Goal: Task Accomplishment & Management: Complete application form

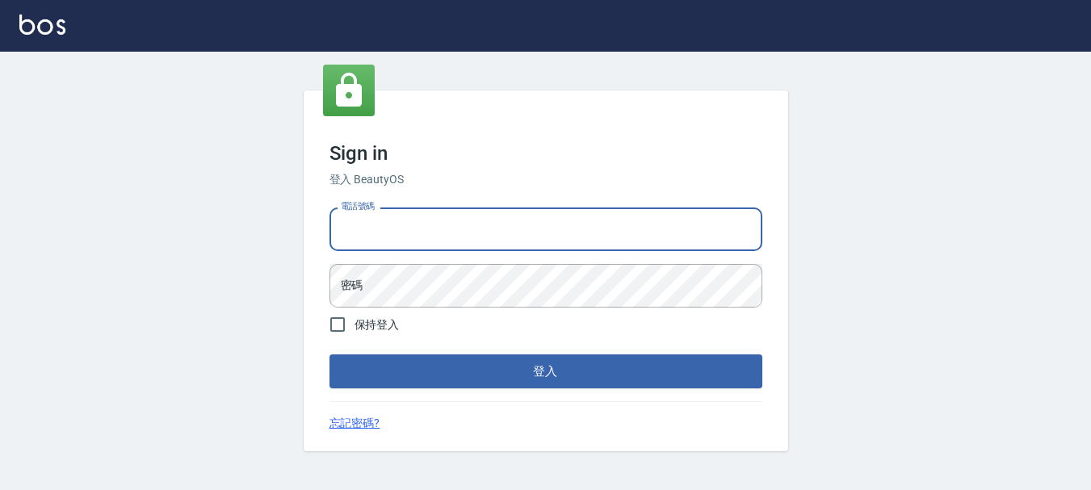
click at [458, 238] on input "電話號碼" at bounding box center [546, 230] width 433 height 44
type input "0928200634"
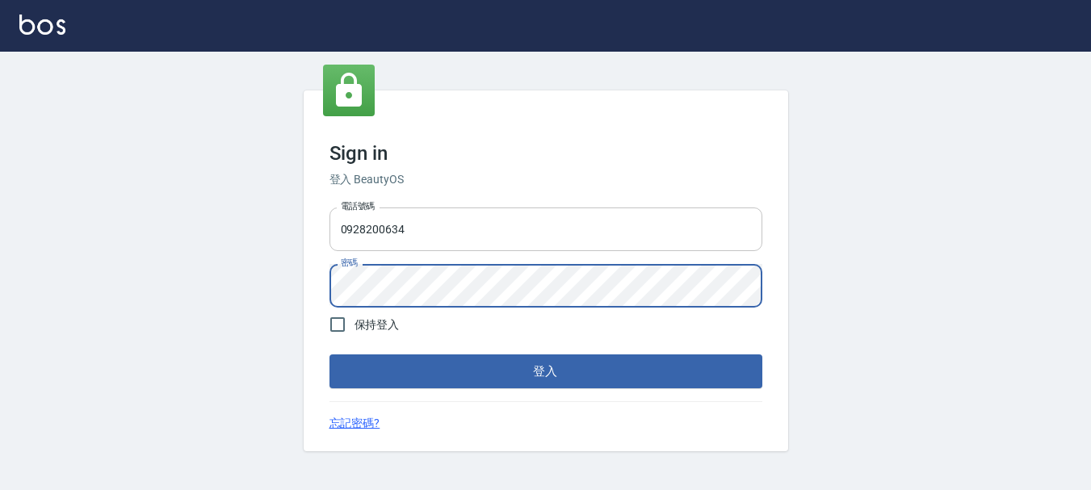
click at [330, 355] on button "登入" at bounding box center [546, 372] width 433 height 34
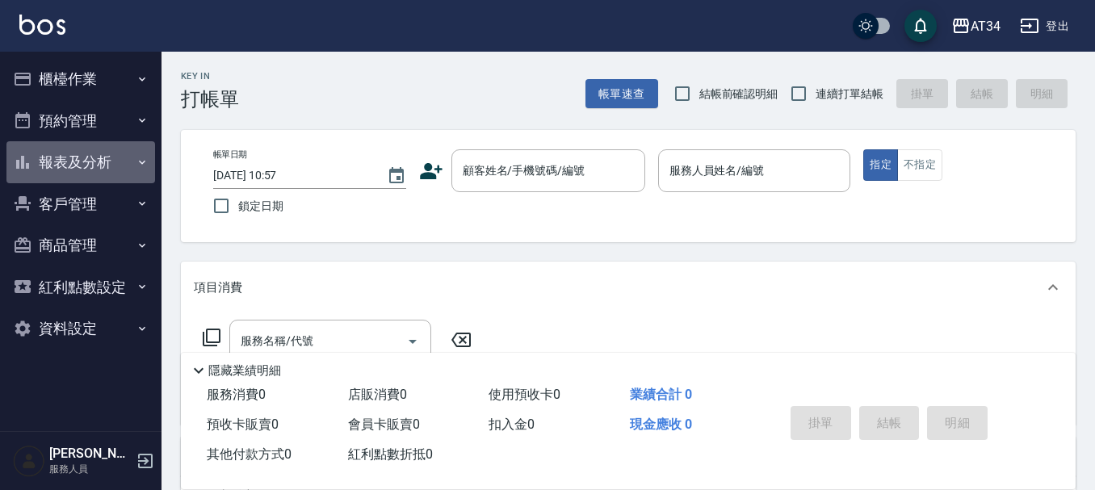
click at [90, 162] on button "報表及分析" at bounding box center [80, 162] width 149 height 42
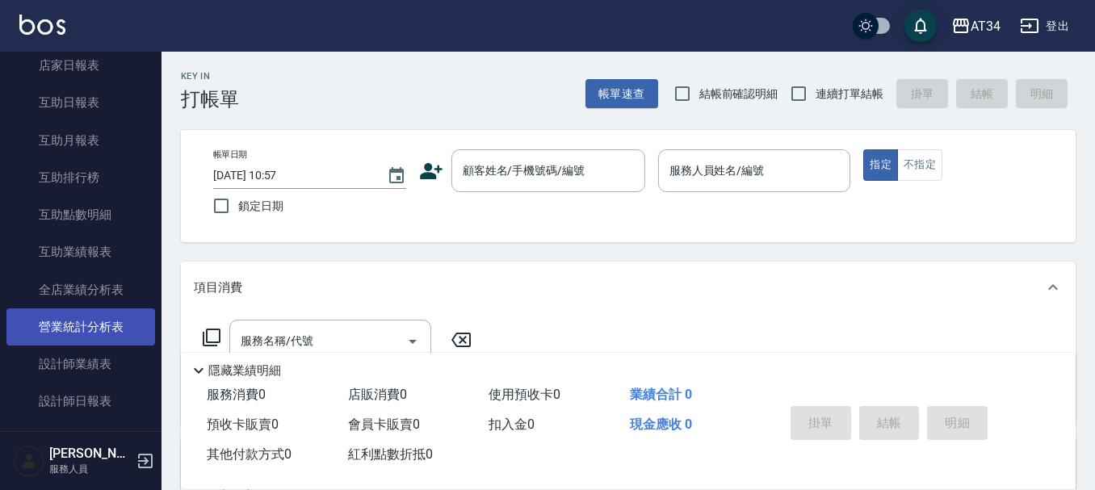
scroll to position [242, 0]
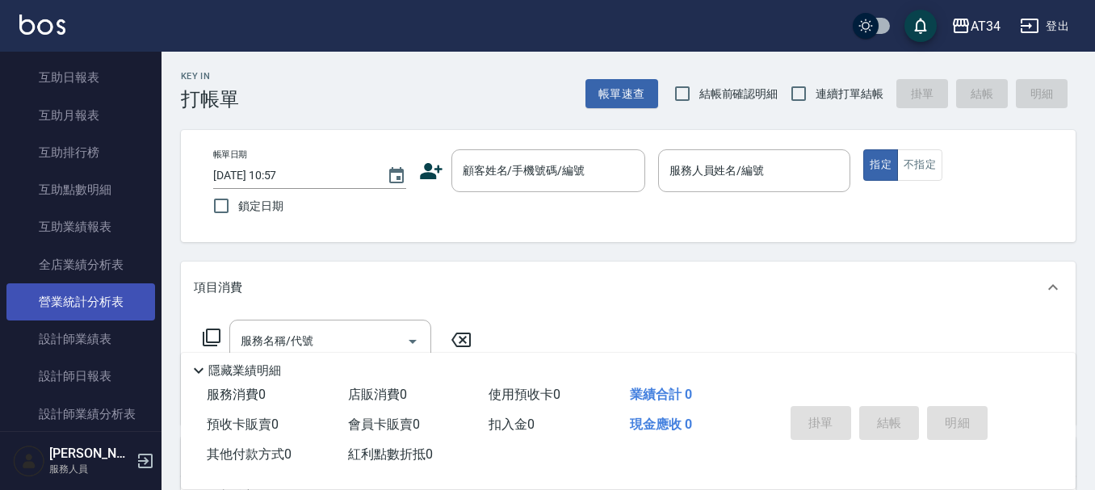
click at [61, 373] on link "設計師日報表" at bounding box center [80, 376] width 149 height 37
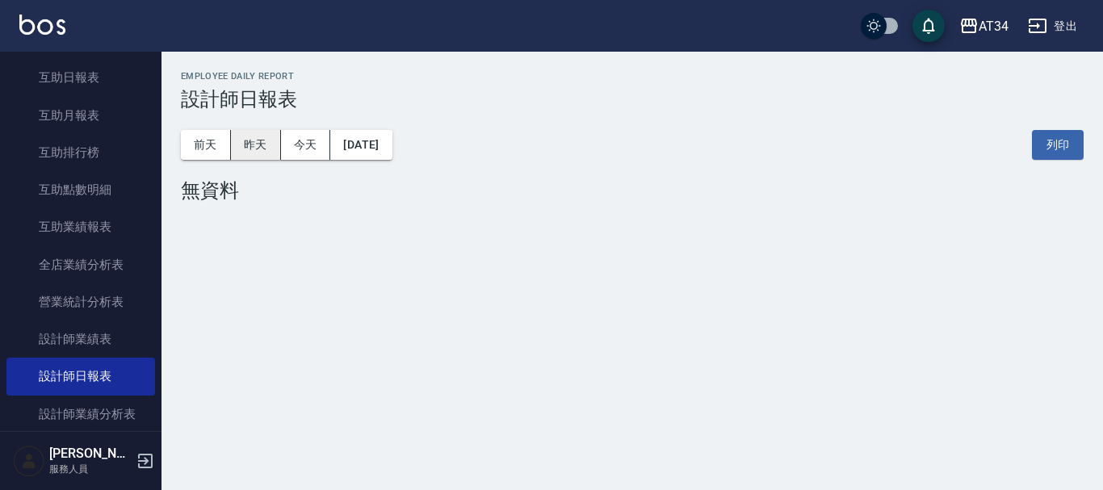
click at [269, 147] on button "昨天" at bounding box center [256, 145] width 50 height 30
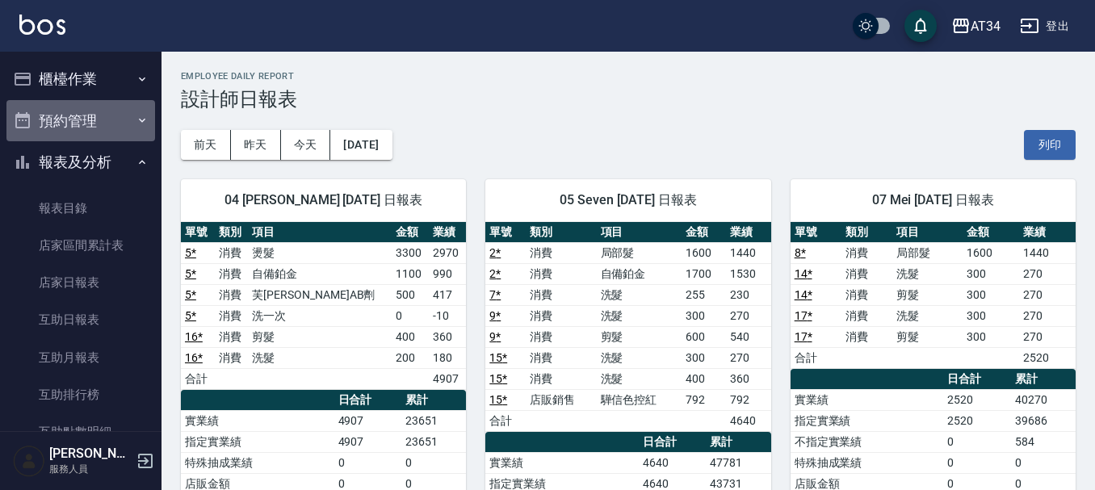
click at [118, 128] on button "預約管理" at bounding box center [80, 121] width 149 height 42
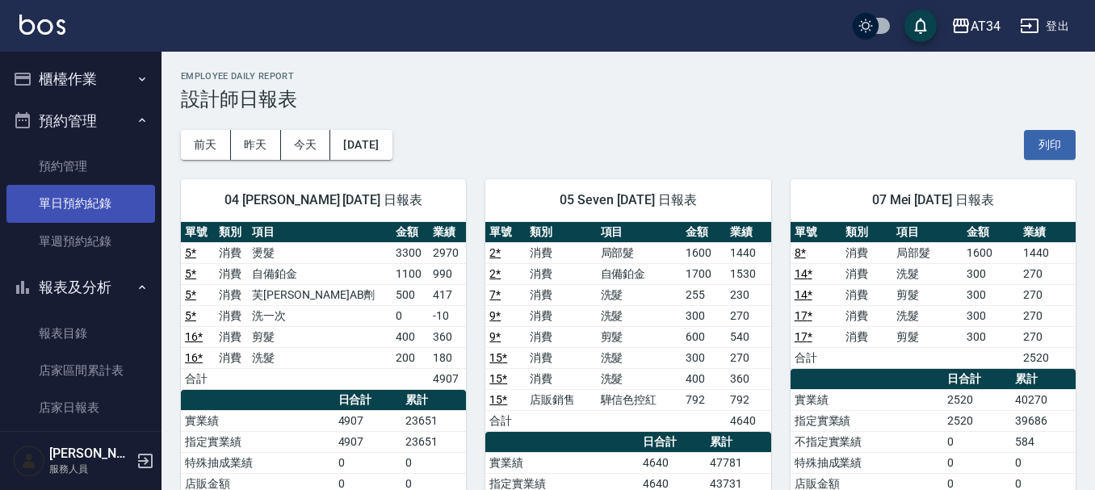
click at [115, 199] on link "單日預約紀錄" at bounding box center [80, 203] width 149 height 37
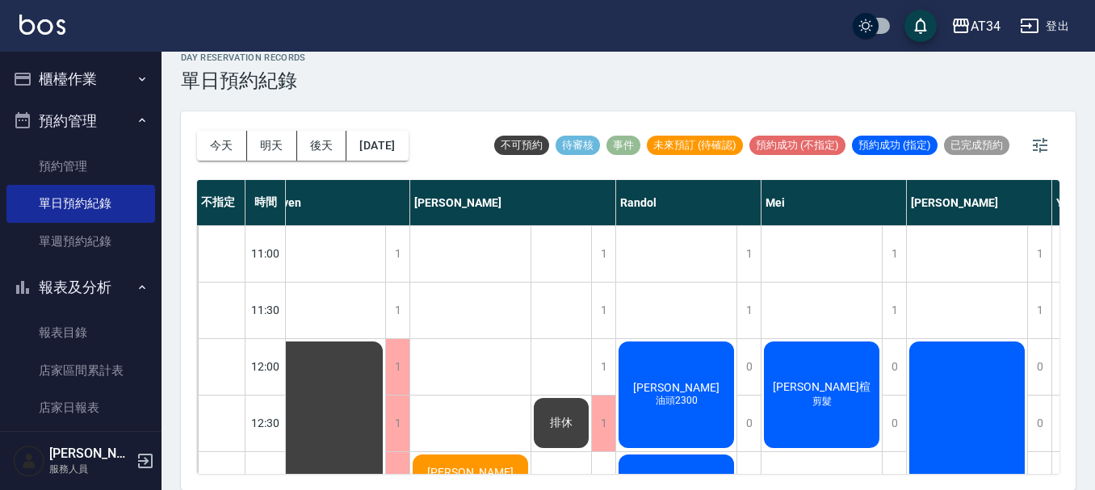
scroll to position [242, 348]
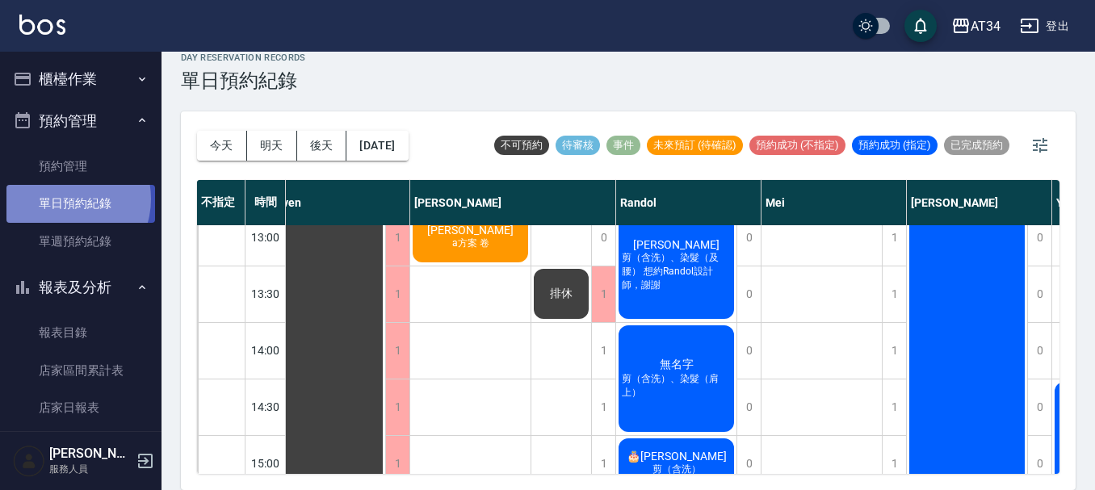
click at [66, 199] on link "單日預約紀錄" at bounding box center [80, 203] width 149 height 37
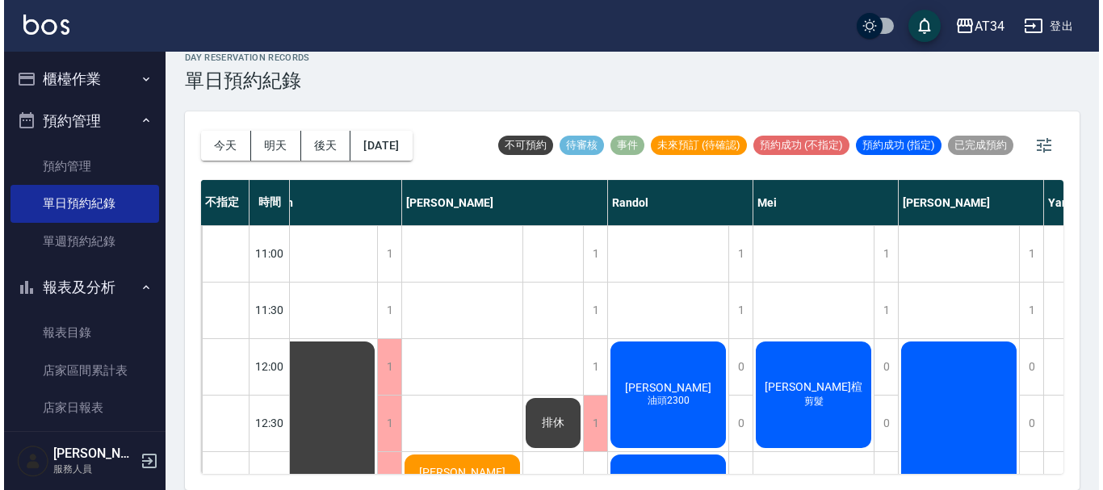
scroll to position [0, 348]
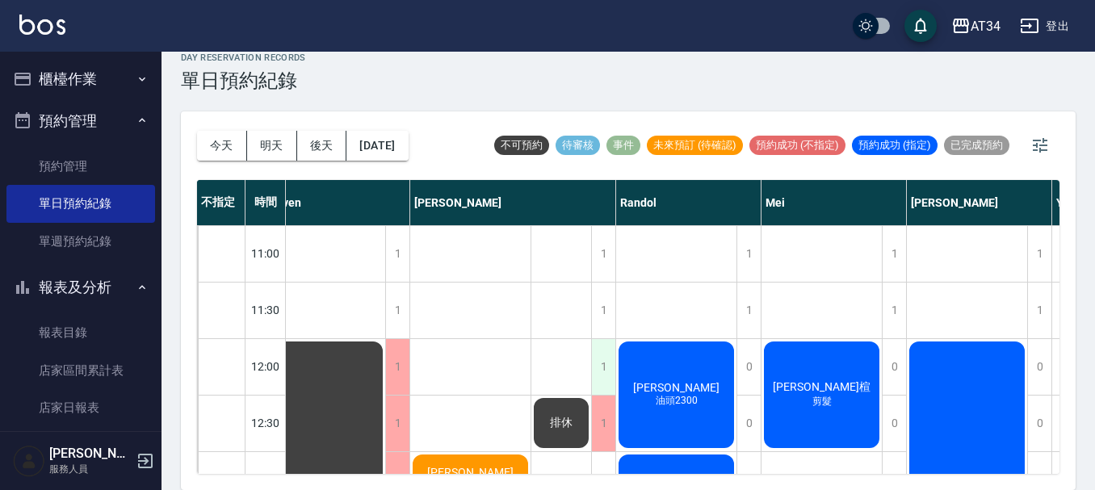
click at [600, 365] on div "1" at bounding box center [603, 367] width 24 height 56
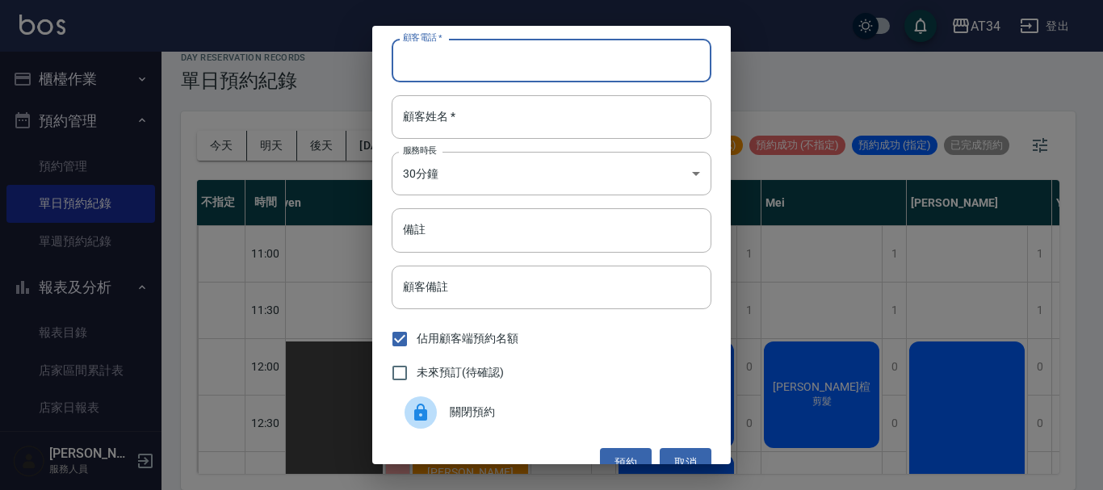
click at [468, 59] on input "顧客電話   *" at bounding box center [552, 61] width 320 height 44
type input "0932245605"
click at [461, 113] on input "顧客姓名   *" at bounding box center [552, 117] width 320 height 44
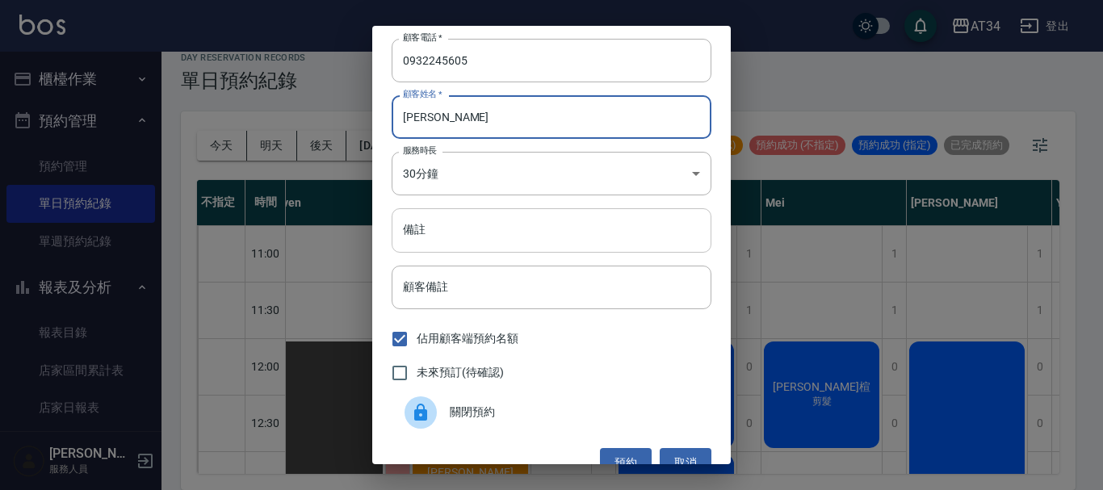
type input "[PERSON_NAME]"
click at [453, 234] on input "備註" at bounding box center [552, 230] width 320 height 44
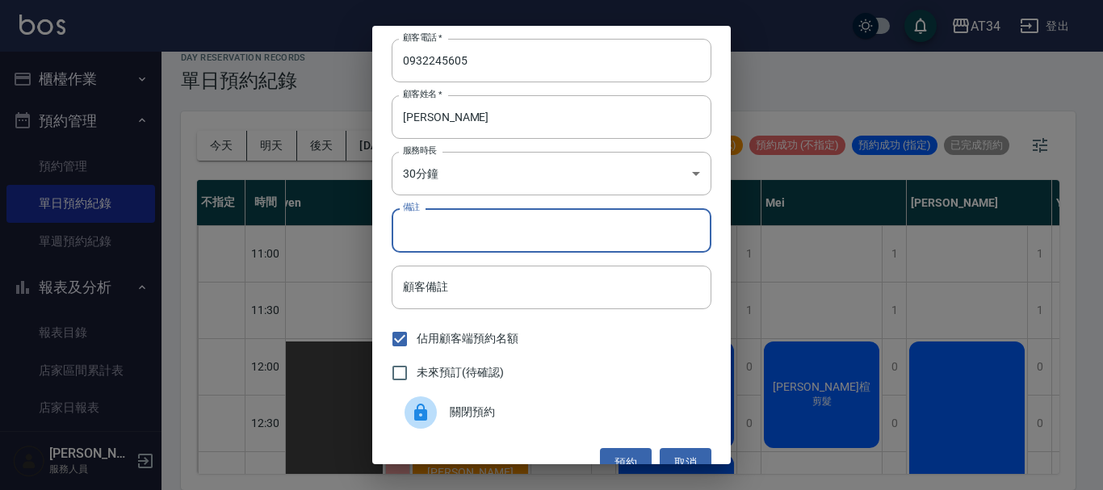
type input "ㄋ"
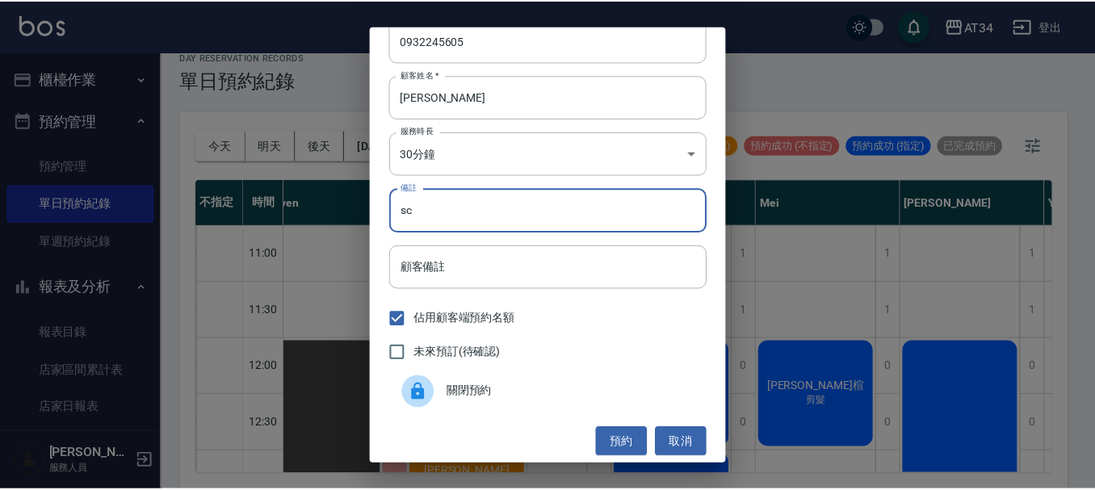
scroll to position [26, 0]
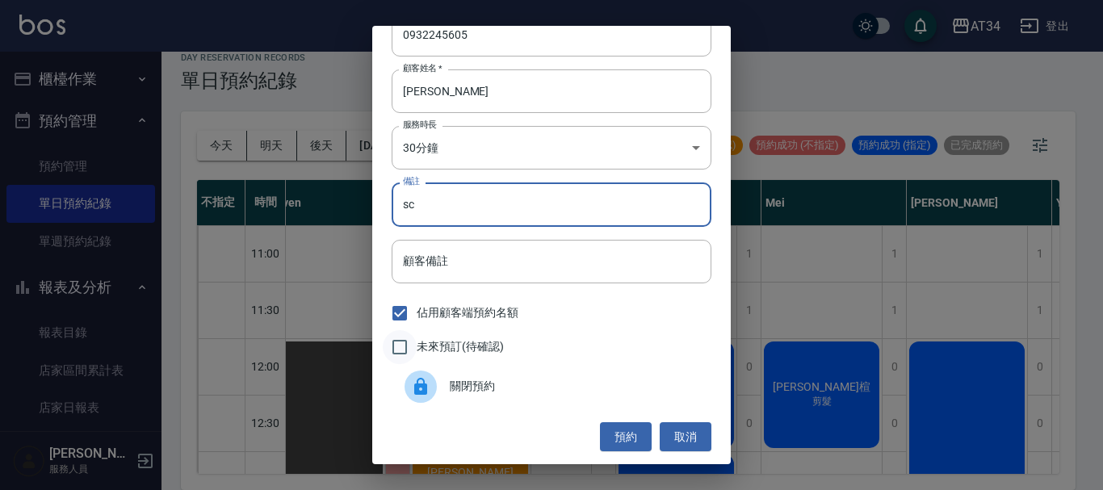
type input "sc"
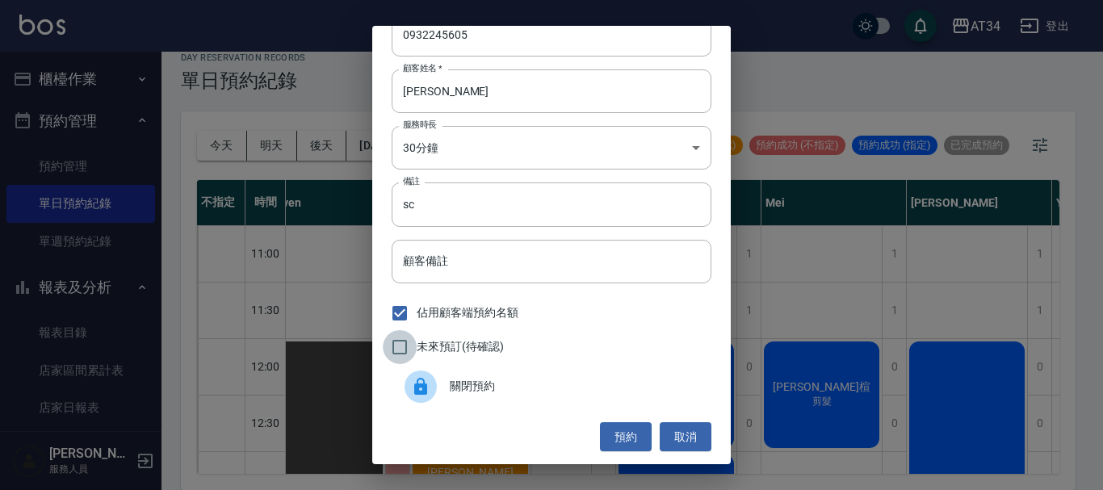
click at [412, 347] on input "未來預訂(待確認)" at bounding box center [400, 347] width 34 height 34
checkbox input "true"
click at [617, 436] on button "預約" at bounding box center [626, 437] width 52 height 30
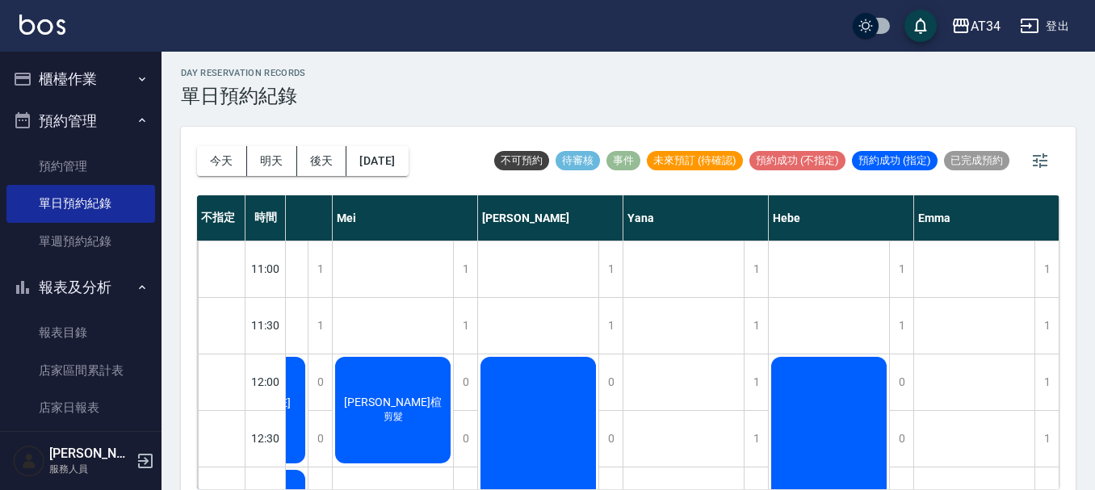
scroll to position [0, 0]
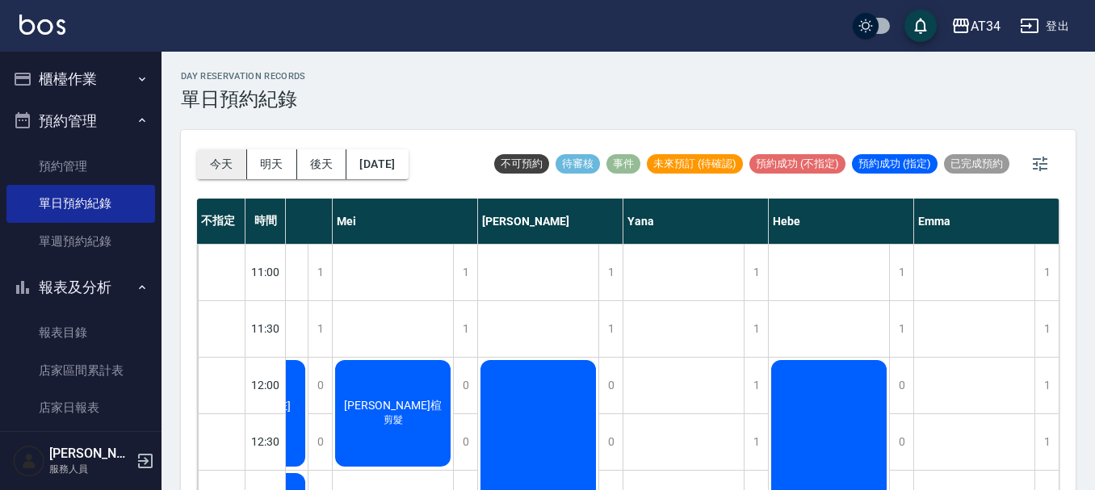
click at [223, 157] on button "今天" at bounding box center [222, 164] width 50 height 30
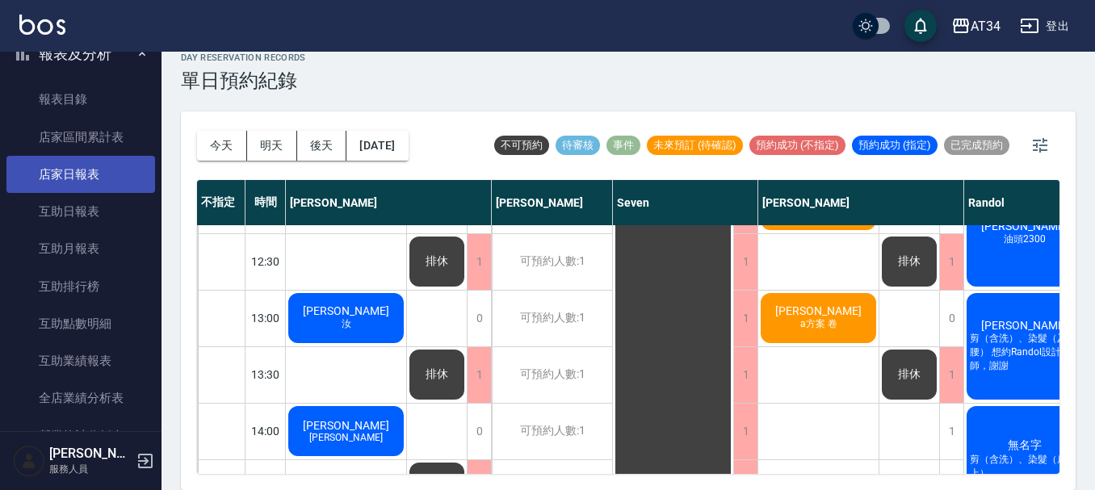
scroll to position [242, 0]
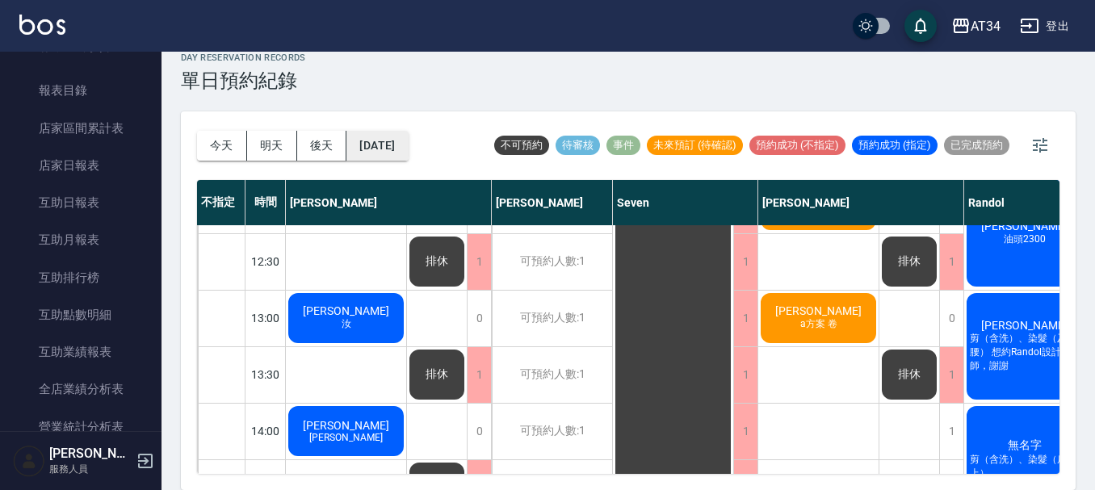
click at [400, 143] on button "[DATE]" at bounding box center [377, 146] width 61 height 30
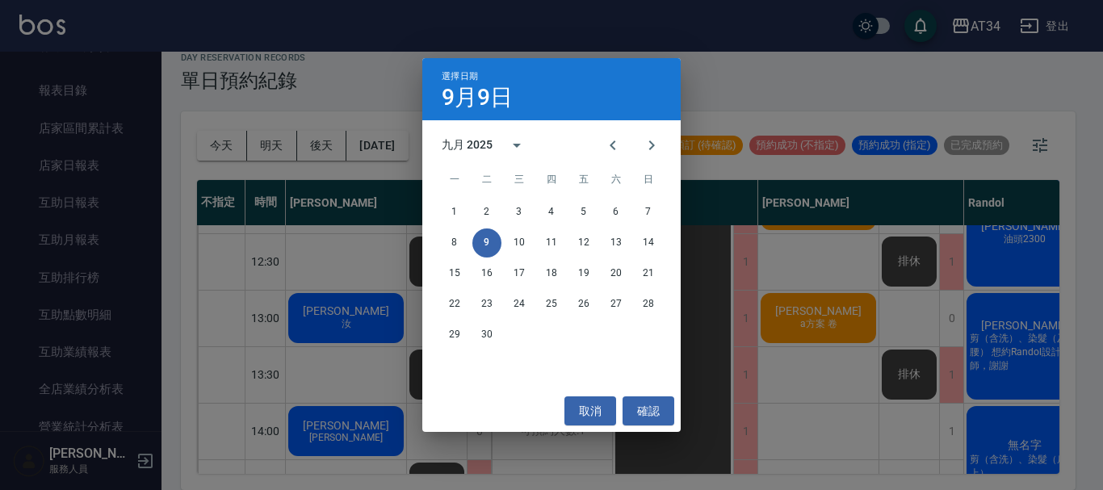
click at [568, 249] on div "8 9 10 11 12 13 14" at bounding box center [551, 243] width 258 height 29
click at [586, 246] on button "12" at bounding box center [583, 243] width 29 height 29
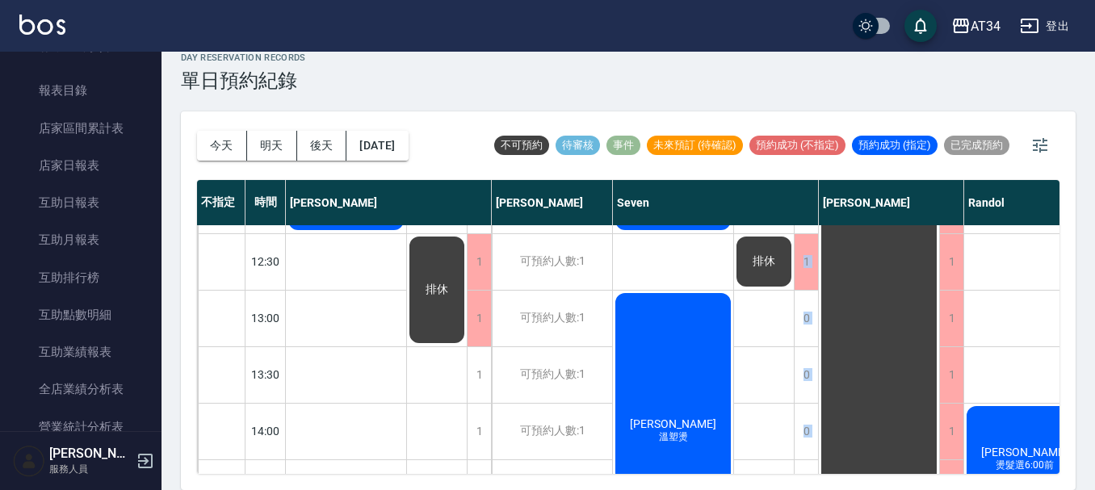
drag, startPoint x: 611, startPoint y: 475, endPoint x: 667, endPoint y: 472, distance: 56.6
click at [667, 472] on div "[DATE] [DATE] [DATE] [DATE] 不可預約 待審核 事件 未來預訂 (待確認) 預約成功 (不指定) 預約成功 (指定) 已完成預約 不…" at bounding box center [628, 300] width 895 height 379
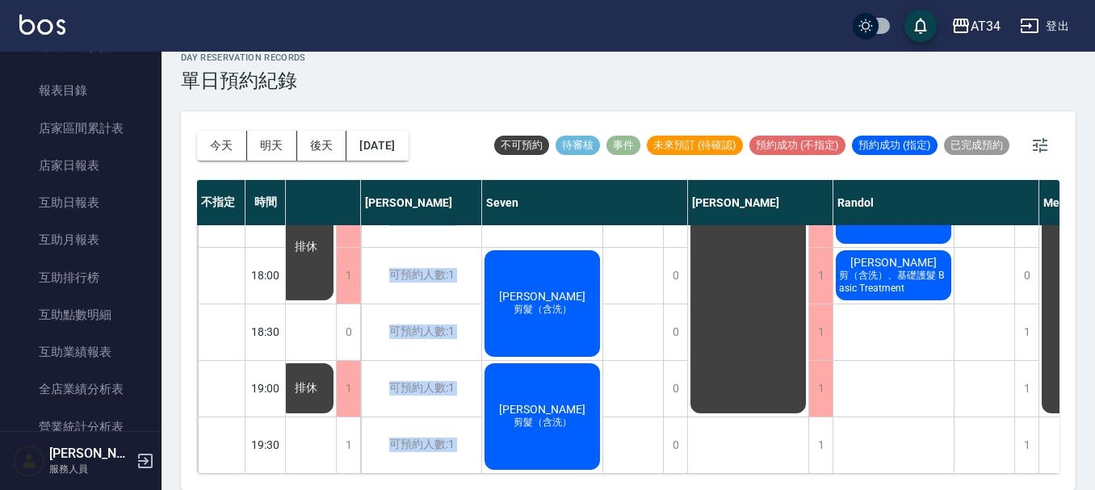
scroll to position [782, 0]
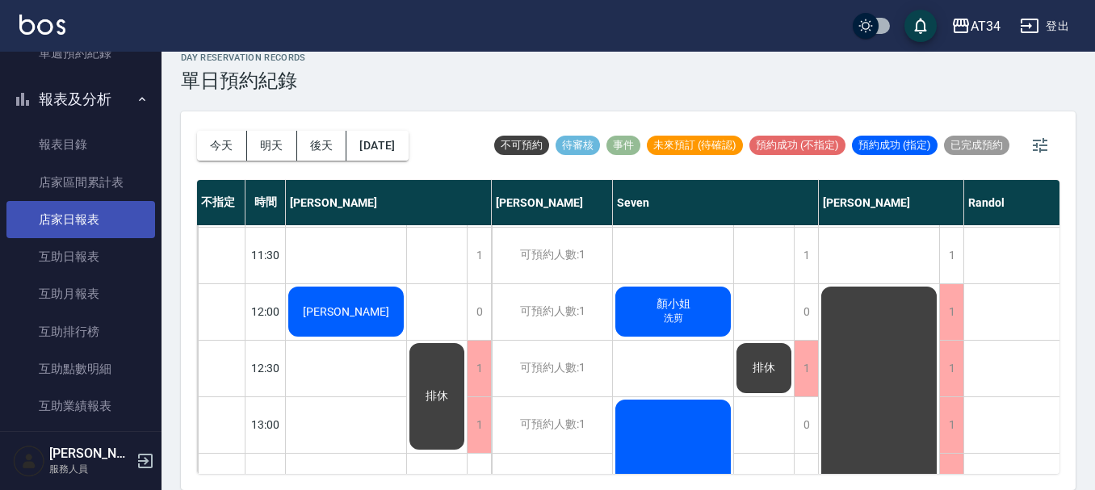
scroll to position [162, 0]
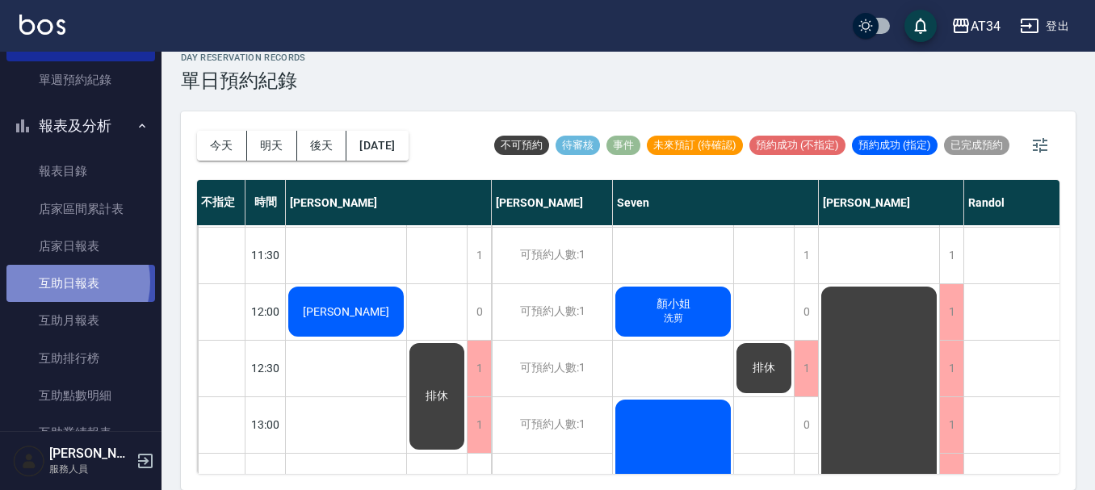
click at [60, 282] on link "互助日報表" at bounding box center [80, 283] width 149 height 37
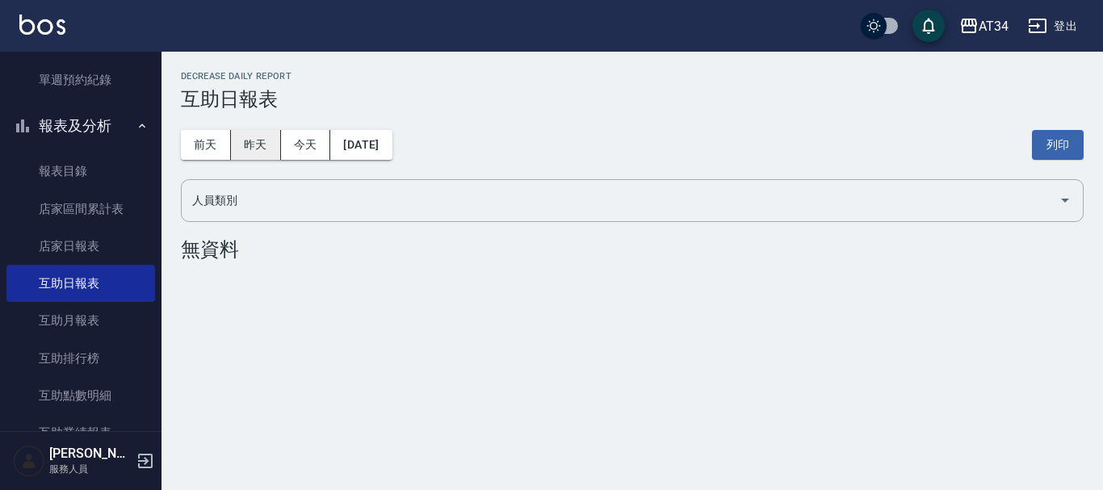
click at [246, 141] on button "昨天" at bounding box center [256, 145] width 50 height 30
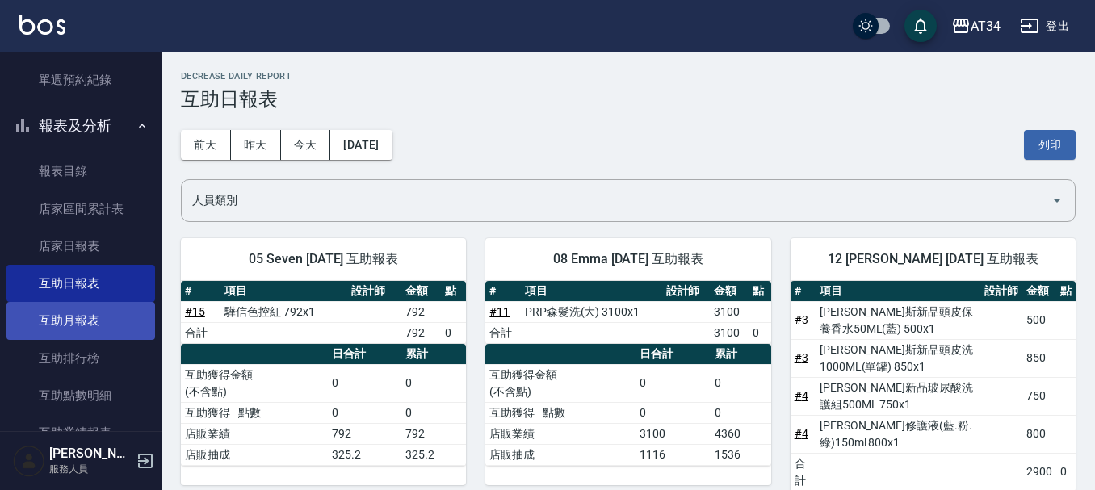
click at [116, 313] on link "互助月報表" at bounding box center [80, 320] width 149 height 37
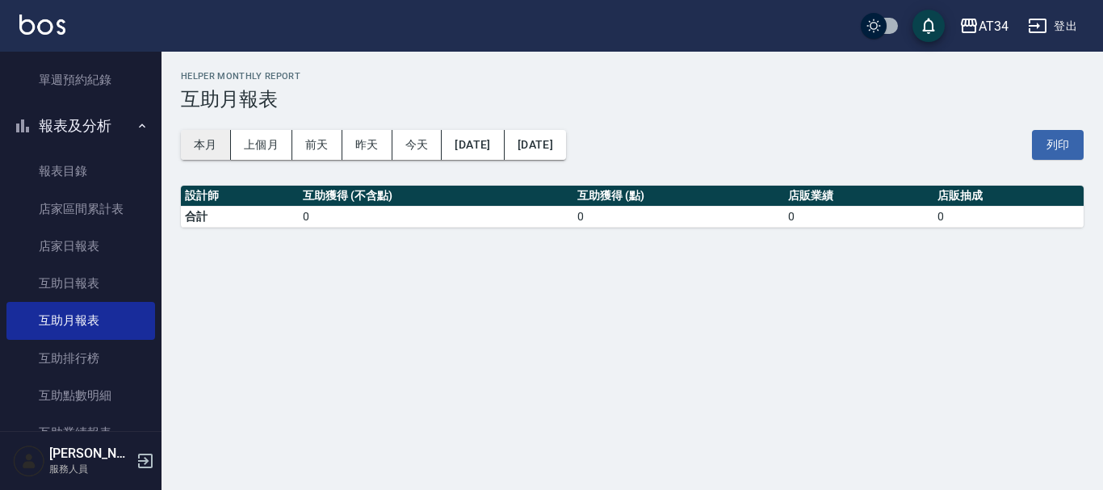
click at [206, 149] on button "本月" at bounding box center [206, 145] width 50 height 30
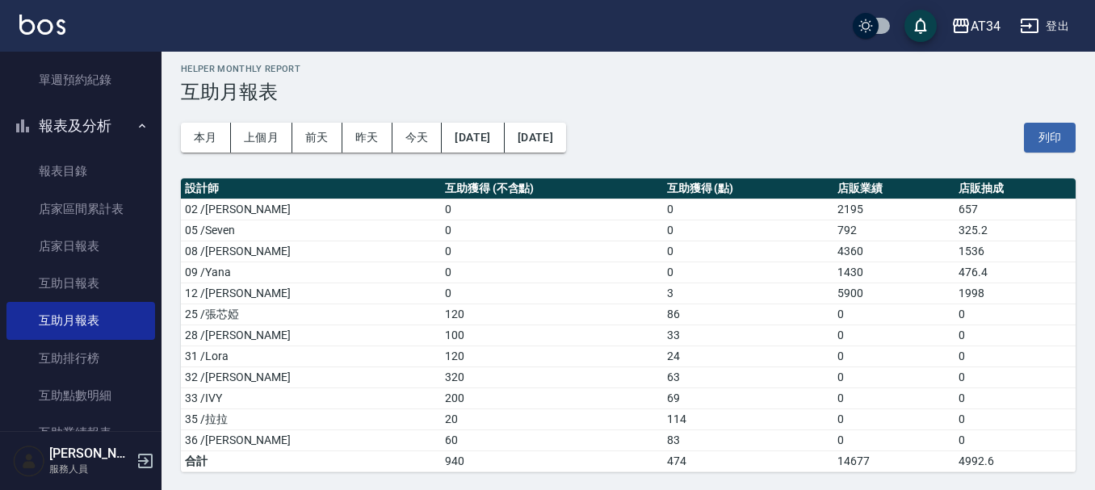
scroll to position [9, 0]
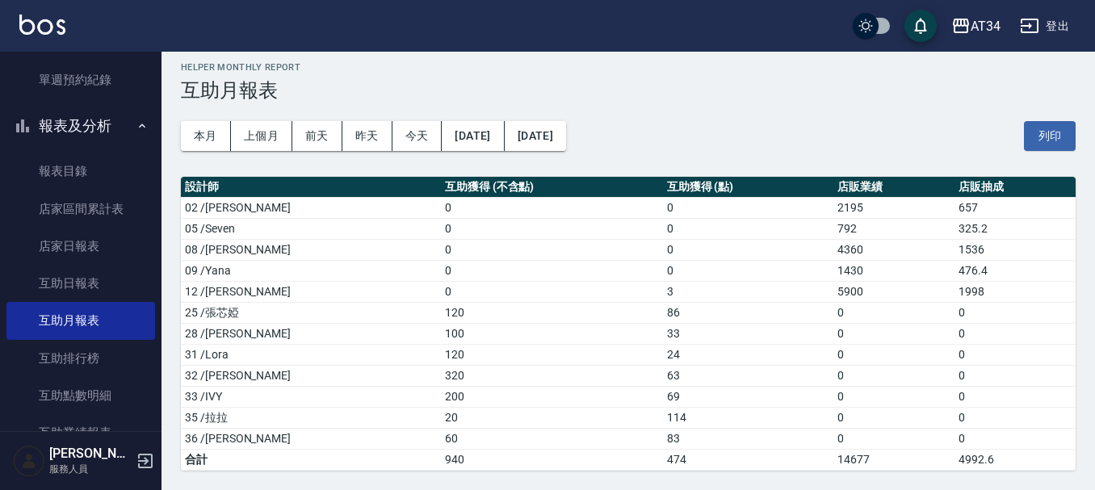
click at [83, 130] on button "報表及分析" at bounding box center [80, 126] width 149 height 42
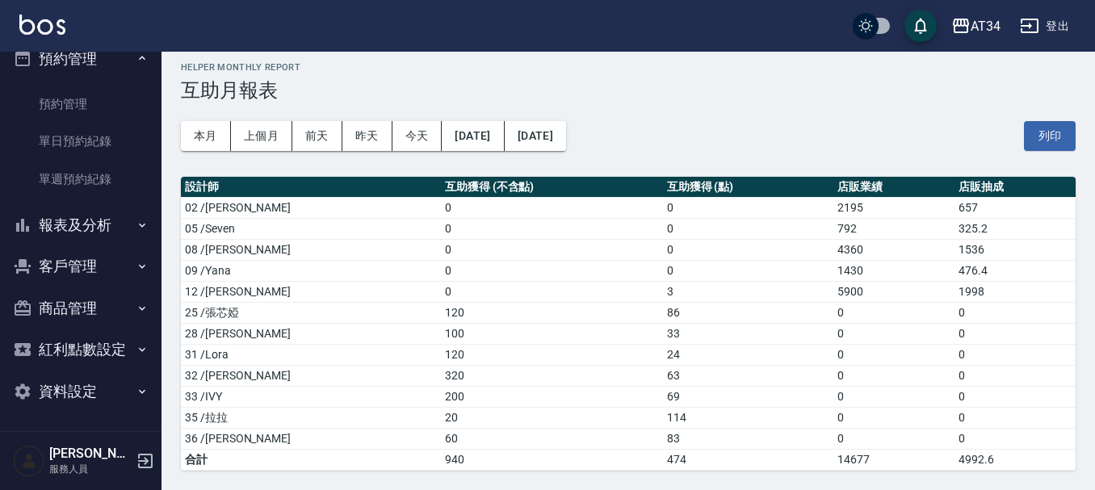
scroll to position [62, 0]
click at [83, 130] on link "單日預約紀錄" at bounding box center [80, 141] width 149 height 37
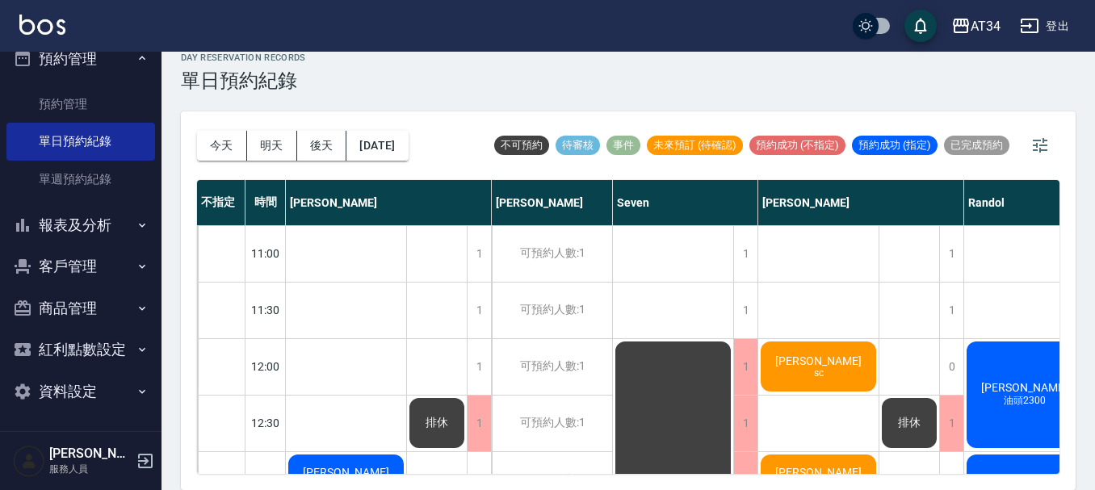
click at [69, 226] on button "報表及分析" at bounding box center [80, 225] width 149 height 42
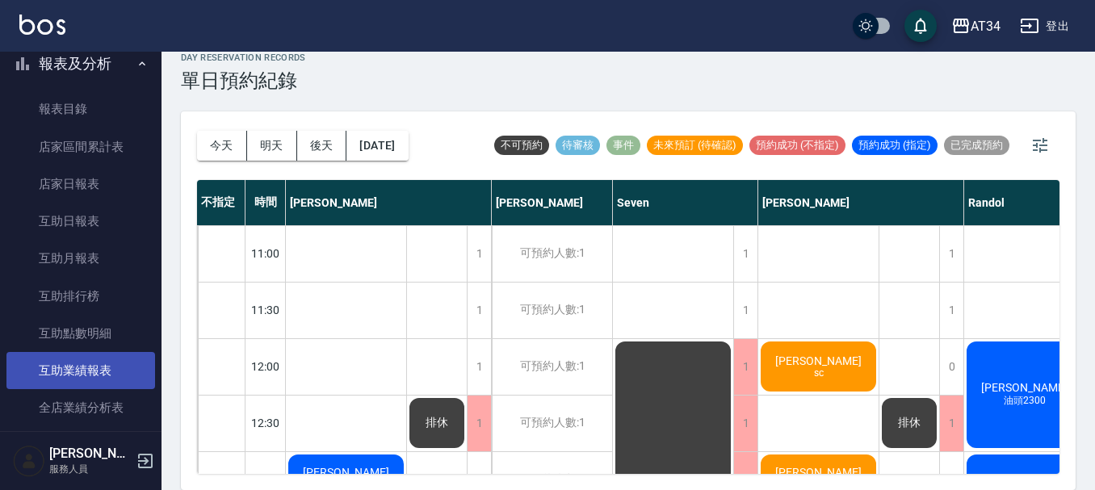
scroll to position [385, 0]
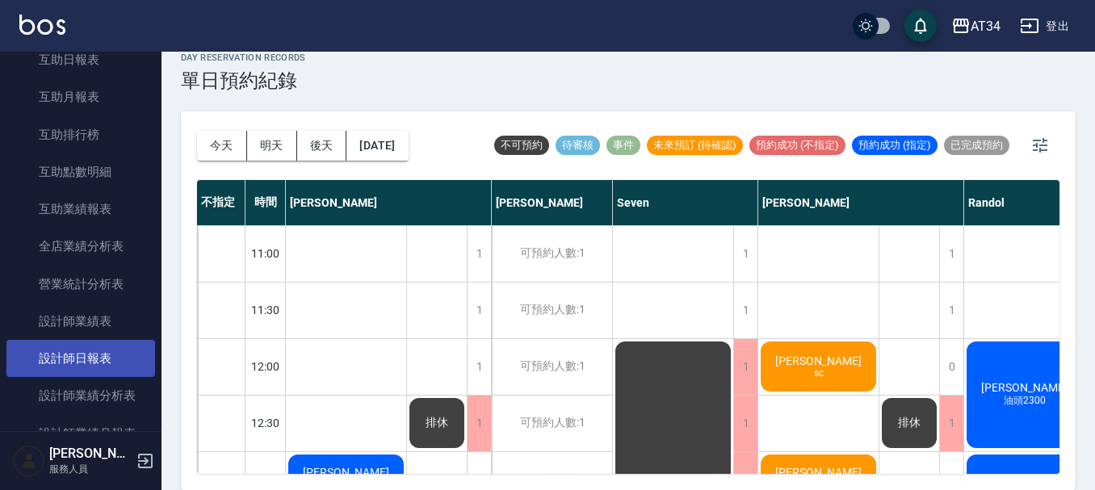
click at [76, 356] on link "設計師日報表" at bounding box center [80, 358] width 149 height 37
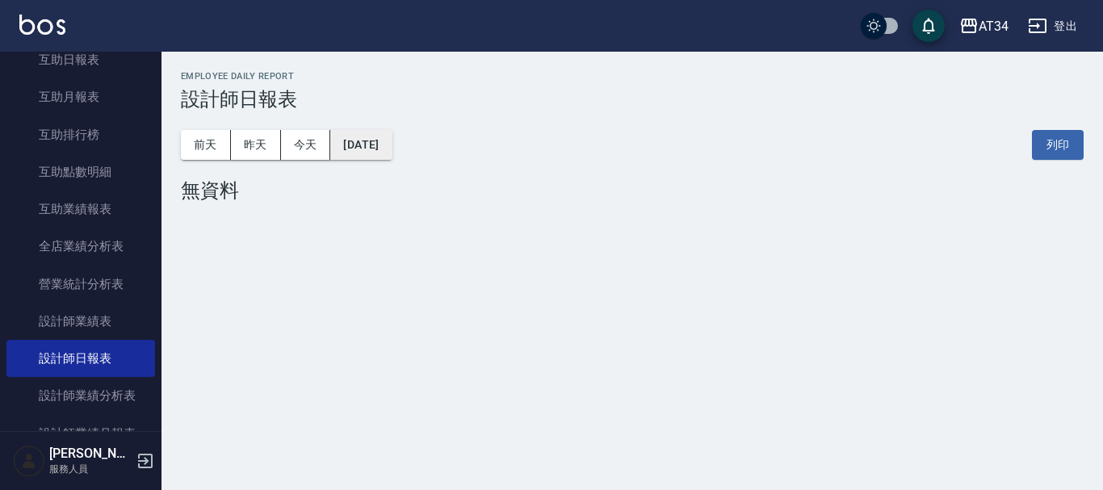
click at [359, 149] on button "[DATE]" at bounding box center [360, 145] width 61 height 30
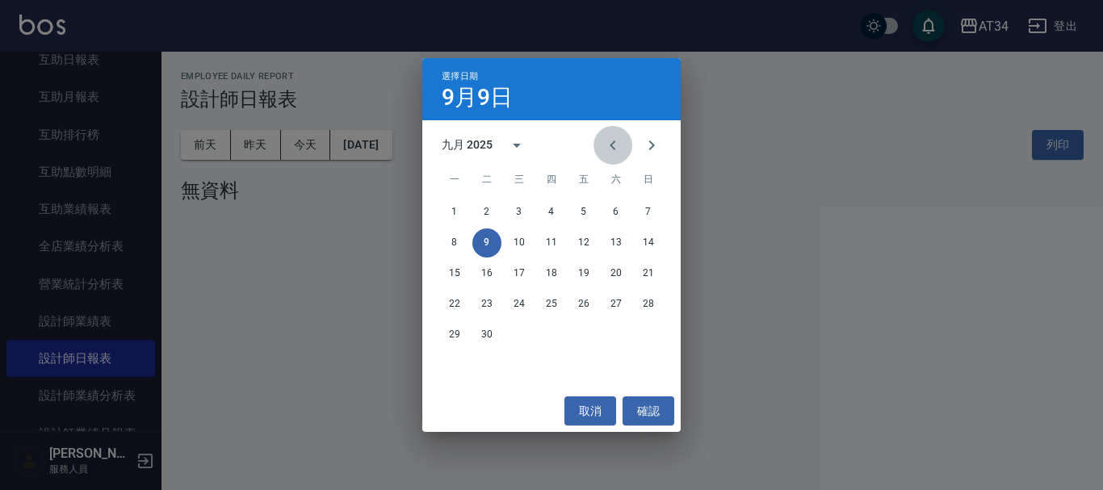
click at [599, 152] on button "Previous month" at bounding box center [613, 145] width 39 height 39
click at [638, 329] on button "31" at bounding box center [648, 335] width 29 height 29
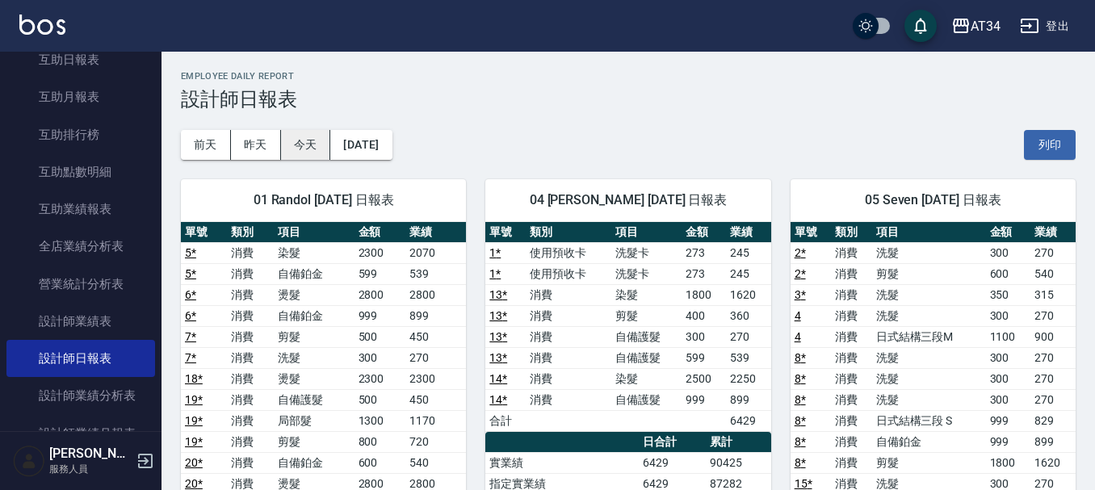
click at [324, 140] on button "今天" at bounding box center [306, 145] width 50 height 30
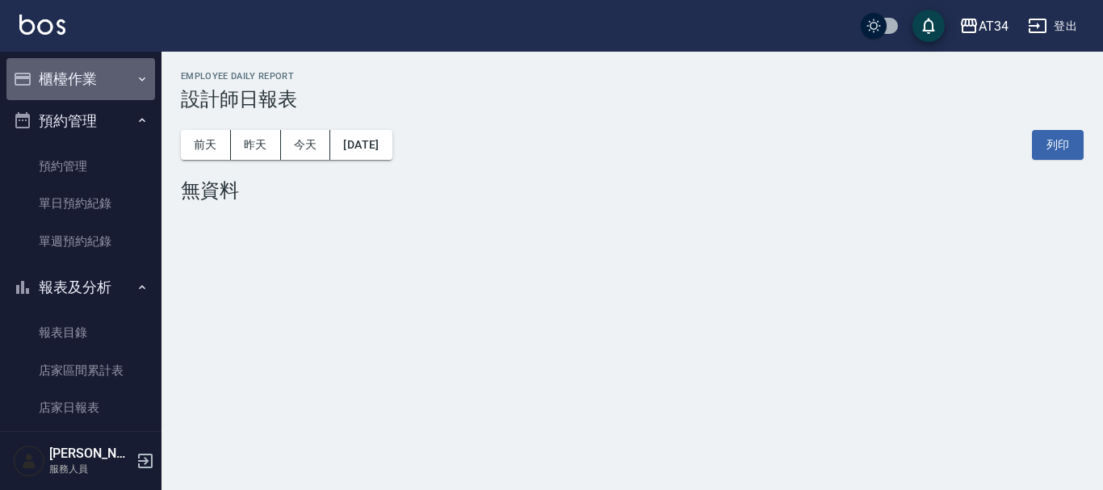
click at [113, 72] on button "櫃檯作業" at bounding box center [80, 79] width 149 height 42
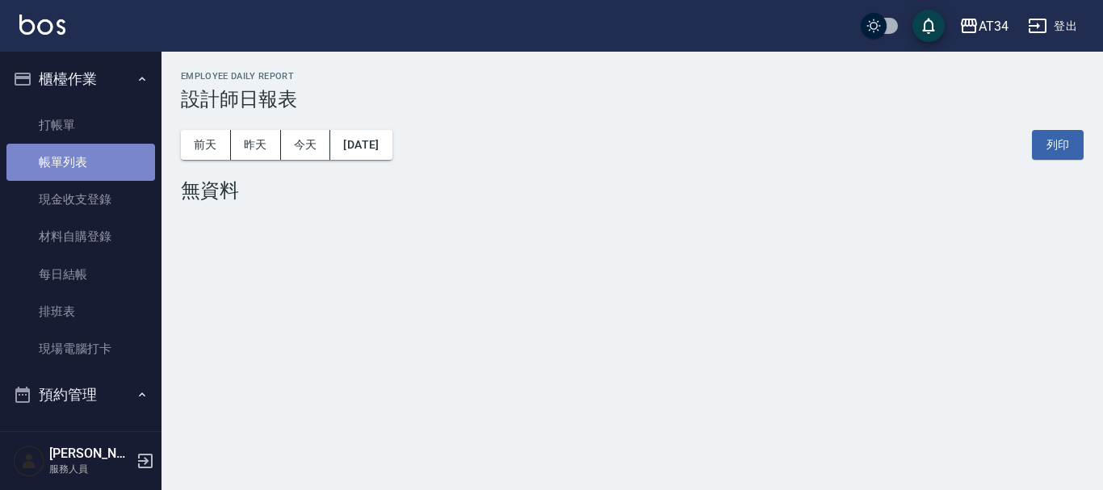
click at [83, 148] on link "帳單列表" at bounding box center [80, 162] width 149 height 37
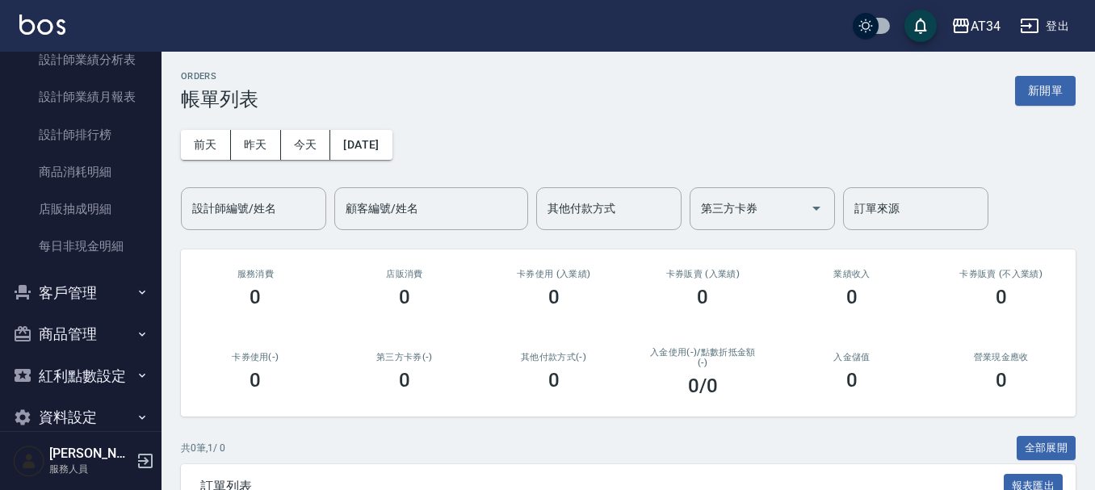
scroll to position [1023, 0]
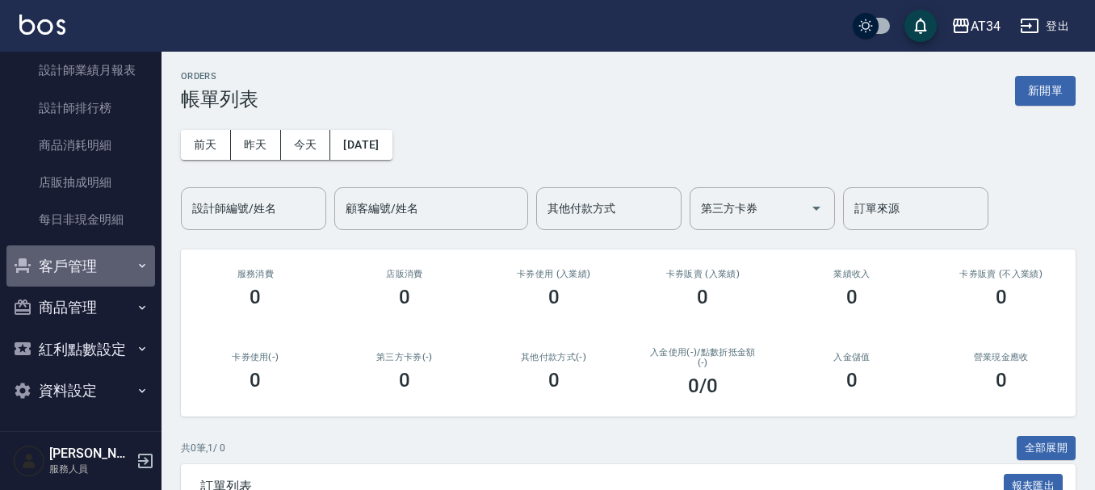
drag, startPoint x: 107, startPoint y: 274, endPoint x: 103, endPoint y: 522, distance: 248.0
click at [103, 490] on html "AT34 登出 櫃檯作業 打帳單 帳單列表 現金收支登錄 材料自購登錄 每日結帳 排班表 現場電腦打卡 預約管理 預約管理 單日預約紀錄 單週預約紀錄 報表及…" at bounding box center [547, 305] width 1095 height 611
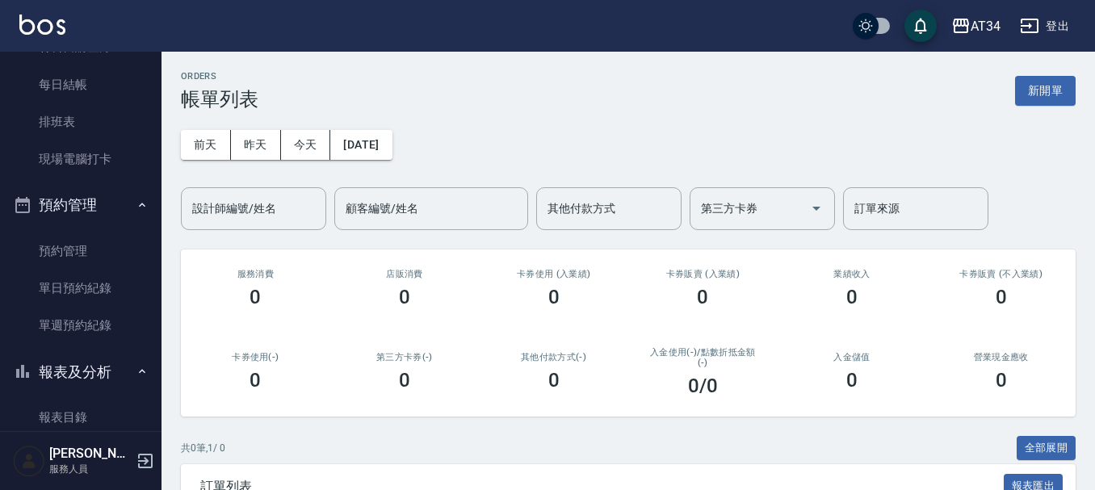
scroll to position [53, 0]
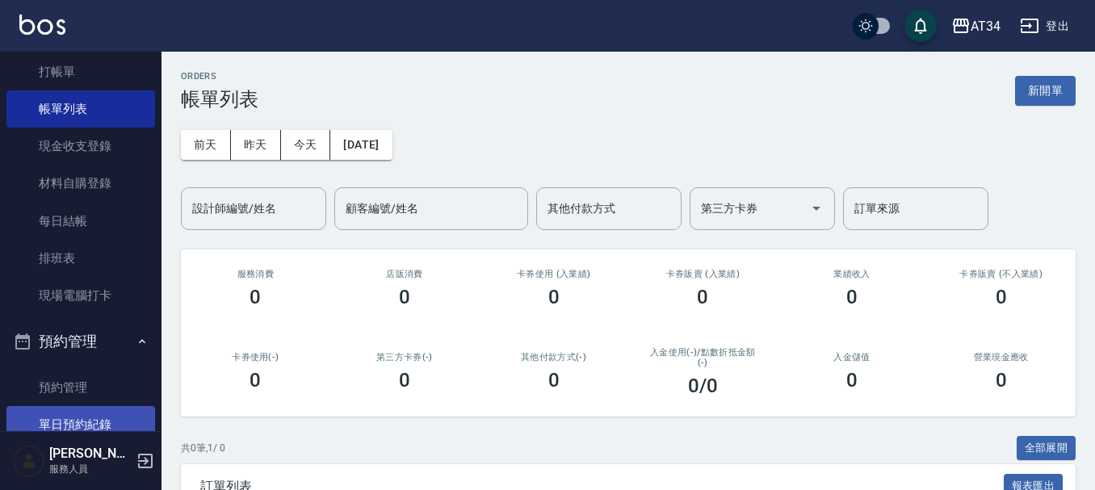
click at [79, 414] on link "單日預約紀錄" at bounding box center [80, 424] width 149 height 37
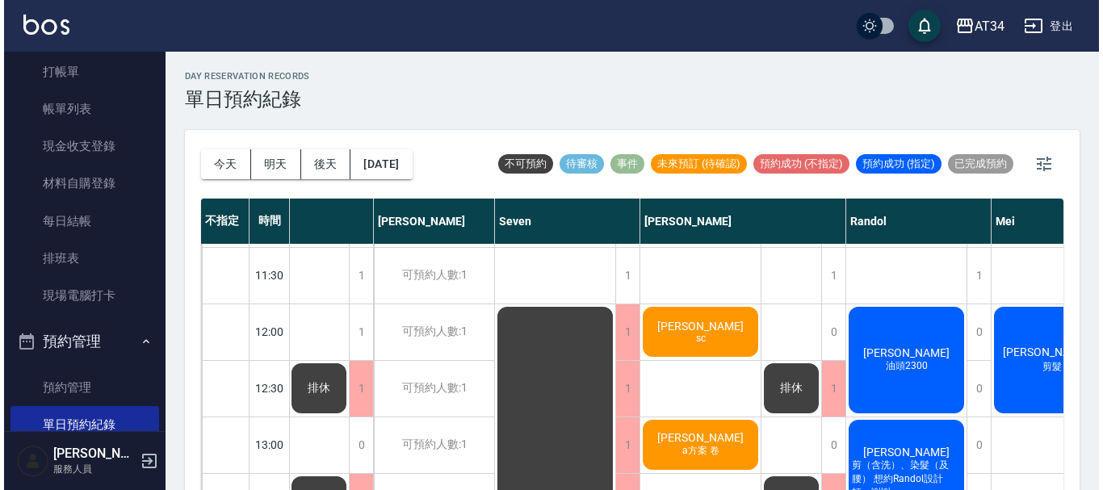
scroll to position [81, 122]
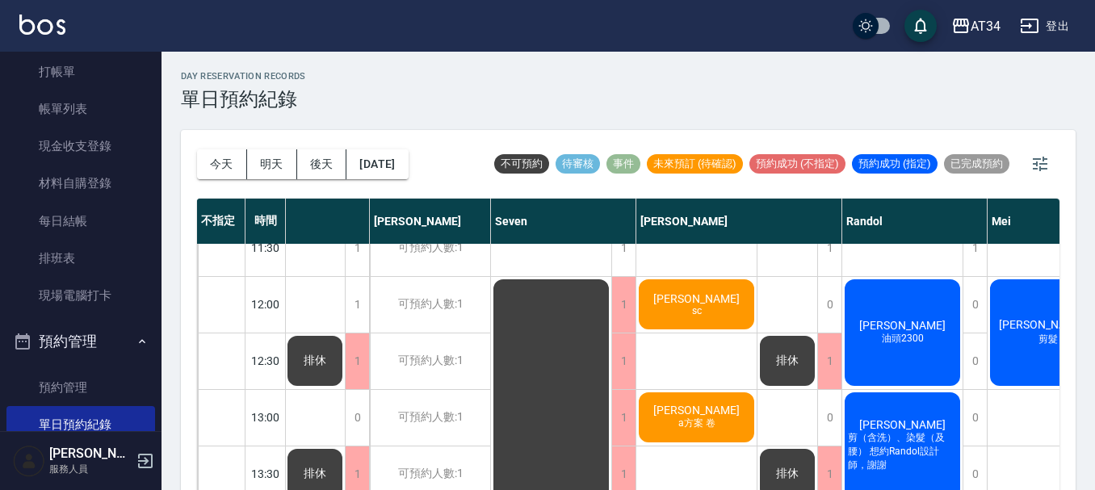
click at [706, 418] on span "a方案 卷" at bounding box center [697, 424] width 44 height 14
